Goal: Transaction & Acquisition: Purchase product/service

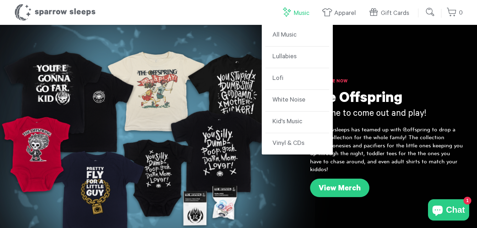
click at [306, 17] on link "Music" at bounding box center [298, 13] width 32 height 15
click at [307, 49] on link "Lullabies" at bounding box center [298, 58] width 64 height 22
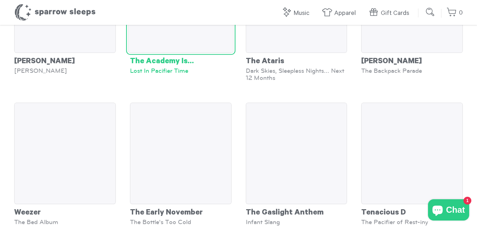
scroll to position [3065, 0]
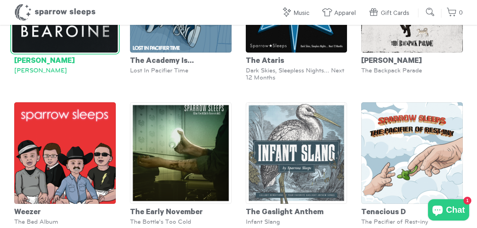
click at [89, 53] on img at bounding box center [65, 0] width 106 height 106
